Goal: Find specific page/section

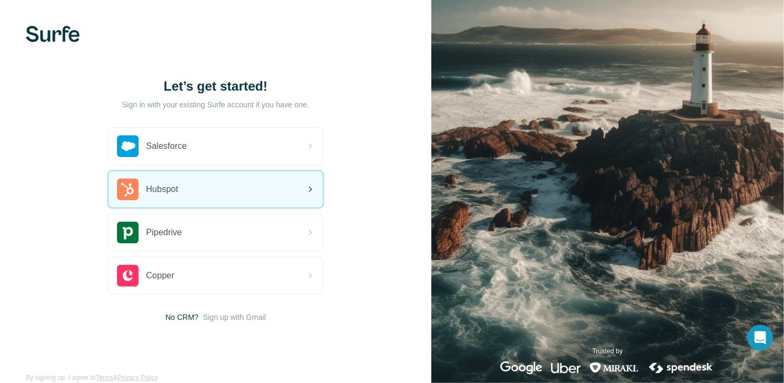
click at [224, 187] on div "Hubspot" at bounding box center [215, 189] width 215 height 37
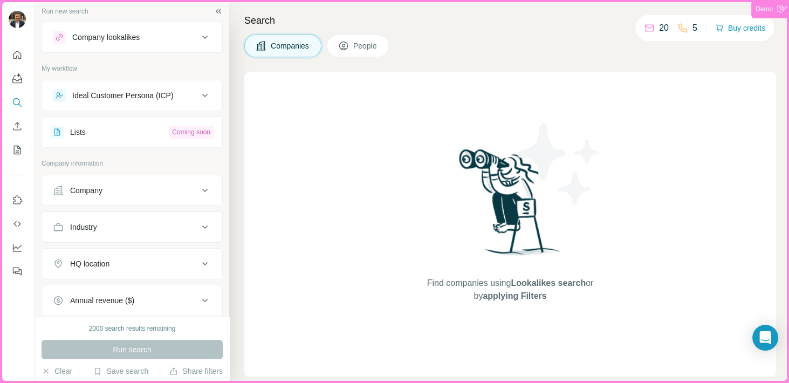
click at [356, 43] on span "People" at bounding box center [365, 45] width 25 height 11
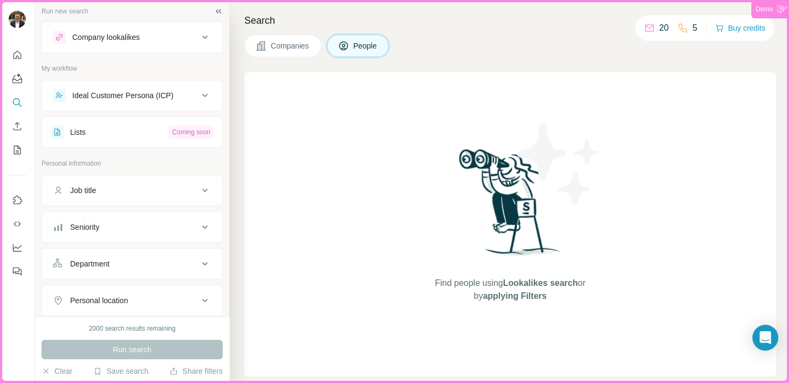
click at [281, 45] on span "Companies" at bounding box center [290, 45] width 39 height 11
